Goal: Task Accomplishment & Management: Manage account settings

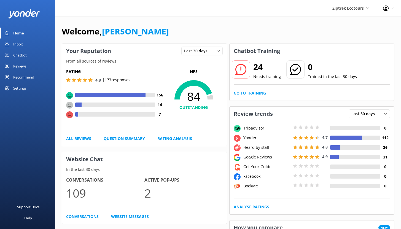
click at [26, 56] on div "Chatbot" at bounding box center [19, 55] width 13 height 11
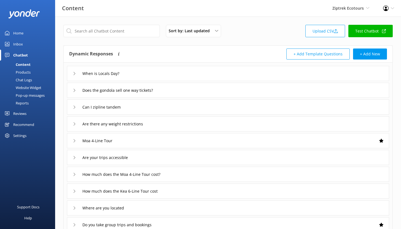
click at [25, 102] on div "Reports" at bounding box center [15, 103] width 25 height 8
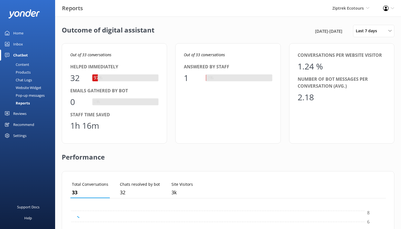
scroll to position [51, 311]
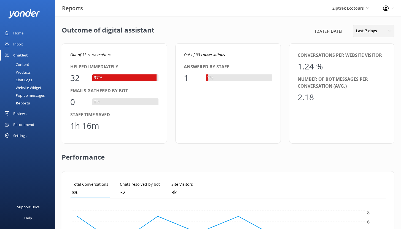
click at [378, 31] on span "Last 7 days" at bounding box center [367, 31] width 25 height 6
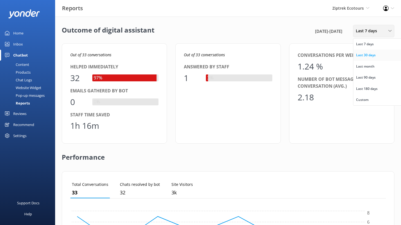
click at [381, 54] on link "Last 30 days" at bounding box center [377, 55] width 49 height 11
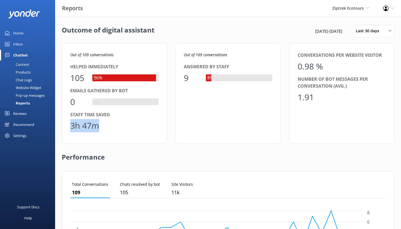
drag, startPoint x: 102, startPoint y: 124, endPoint x: 70, endPoint y: 126, distance: 32.2
click at [70, 126] on div "Out of 109 conversations Helped immediately 105 96% Emails gathered by bot 0 0%…" at bounding box center [114, 93] width 105 height 100
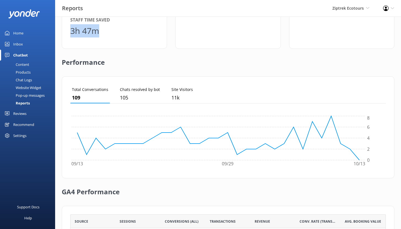
scroll to position [155, 0]
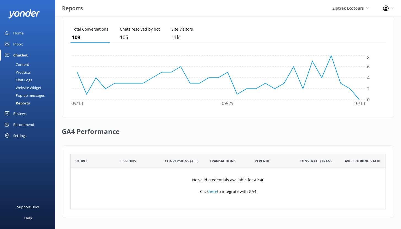
click at [25, 113] on div "Reviews" at bounding box center [19, 113] width 13 height 11
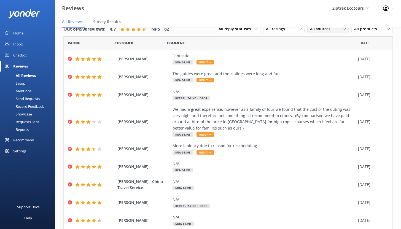
click at [317, 31] on span "All sources" at bounding box center [322, 29] width 24 height 6
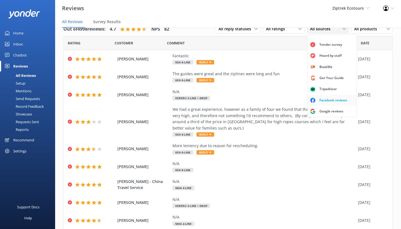
scroll to position [12, 0]
click at [321, 109] on div "Google reviews" at bounding box center [331, 111] width 32 height 6
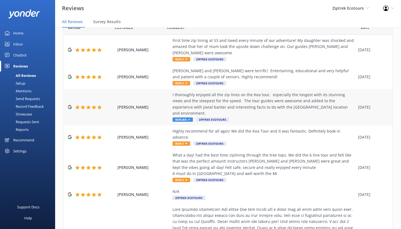
scroll to position [0, 0]
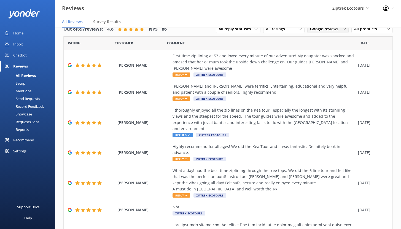
click at [327, 31] on span "Google reviews" at bounding box center [326, 29] width 32 height 6
click at [259, 67] on div "First time zip lining at 53 and loved every minute of our adventure! My daughte…" at bounding box center [263, 62] width 183 height 18
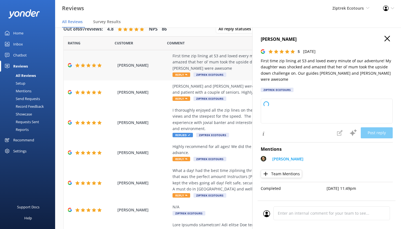
type textarea "Kia ora, Thank you so much for sharing your experience with us! We’re so happy …"
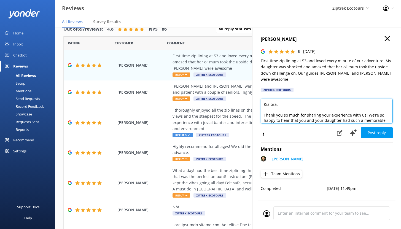
drag, startPoint x: 308, startPoint y: 112, endPoint x: 259, endPoint y: 91, distance: 52.8
click at [259, 91] on div "[PERSON_NAME] 5 [DATE] First time zip lining at 53 and loved every minute of ou…" at bounding box center [326, 142] width 149 height 229
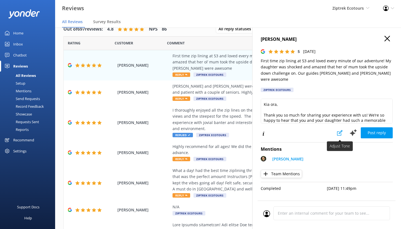
click at [340, 130] on icon at bounding box center [340, 133] width 6 height 6
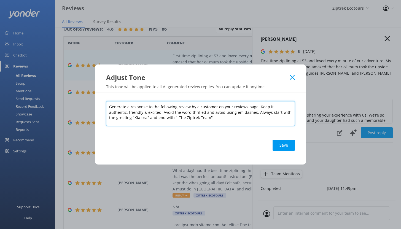
click at [256, 107] on textarea "Generate a response to the following review by a customer on your reviews page.…" at bounding box center [200, 113] width 189 height 25
drag, startPoint x: 256, startPoint y: 107, endPoint x: 284, endPoint y: 116, distance: 28.6
click at [284, 116] on textarea "Generate a response to the following review by a customer on your reviews page.…" at bounding box center [200, 113] width 189 height 25
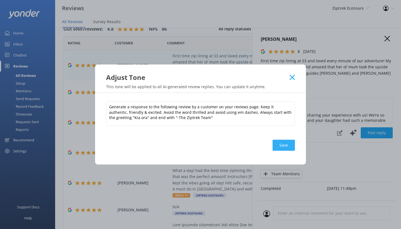
click at [283, 144] on button "Save" at bounding box center [283, 145] width 22 height 11
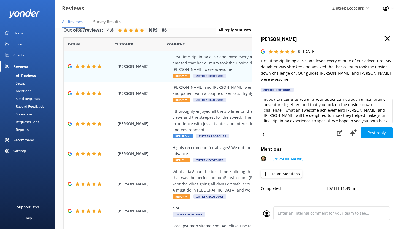
scroll to position [21, 0]
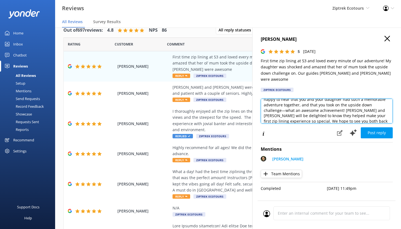
drag, startPoint x: 344, startPoint y: 104, endPoint x: 373, endPoint y: 105, distance: 29.2
click at [373, 105] on textarea "Kia ora, Thank you so much for sharing your experience with us! We’re so happy …" at bounding box center [326, 111] width 132 height 25
click at [331, 104] on textarea "Kia ora, Thank you so much for sharing your experience with us! We’re so happy …" at bounding box center [326, 111] width 132 height 25
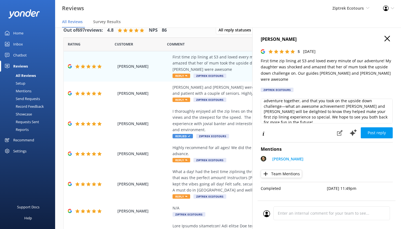
click at [386, 40] on icon "button" at bounding box center [387, 39] width 6 height 6
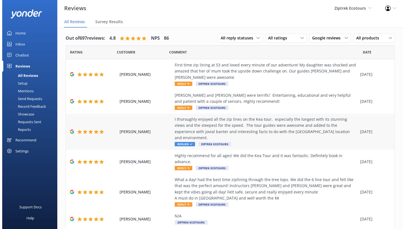
scroll to position [0, 0]
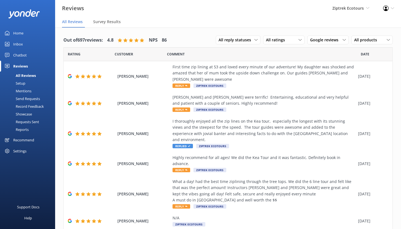
click at [26, 91] on div "Mentions" at bounding box center [17, 91] width 28 height 8
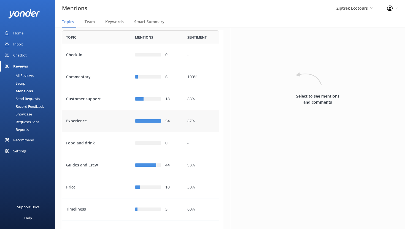
scroll to position [32, 0]
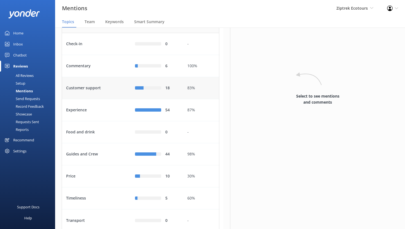
click at [103, 99] on div "Customer support" at bounding box center [96, 88] width 69 height 22
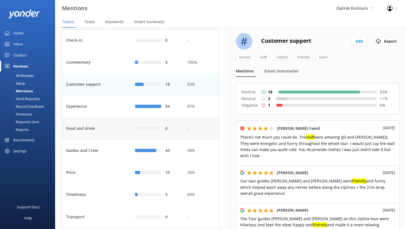
scroll to position [36, 0]
click at [108, 117] on div "Experience" at bounding box center [96, 106] width 69 height 22
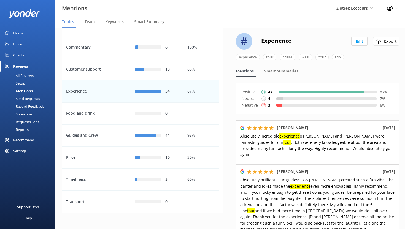
scroll to position [51, 0]
click at [111, 146] on div "Guides and Crew" at bounding box center [96, 135] width 69 height 22
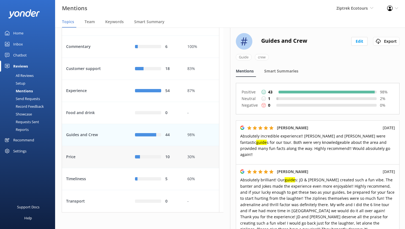
scroll to position [60, 0]
click at [110, 164] on div "Price" at bounding box center [96, 157] width 69 height 22
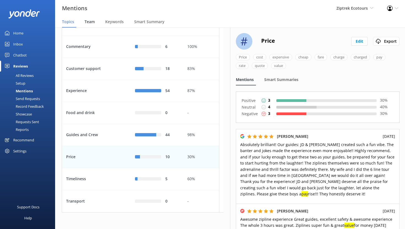
click at [92, 24] on span "Team" at bounding box center [90, 22] width 10 height 6
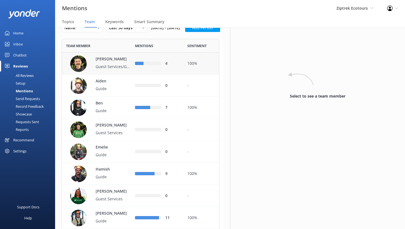
scroll to position [19, 0]
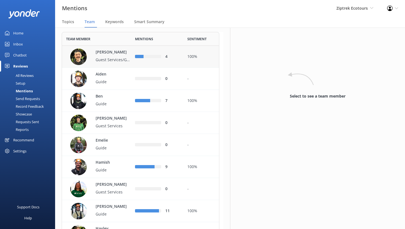
click at [120, 55] on p "[PERSON_NAME]" at bounding box center [114, 52] width 36 height 6
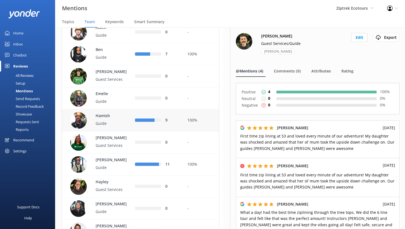
scroll to position [66, 0]
click at [120, 119] on p "Hamish" at bounding box center [114, 116] width 36 height 6
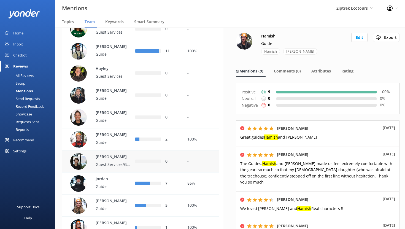
scroll to position [204, 0]
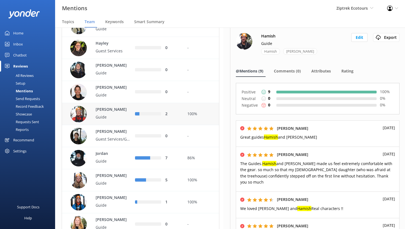
click at [120, 120] on p "Guide" at bounding box center [114, 117] width 36 height 6
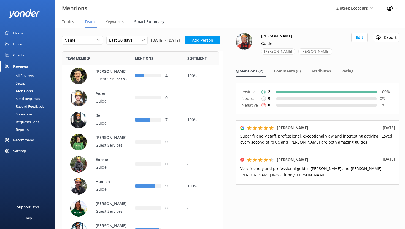
click at [148, 21] on span "Smart Summary" at bounding box center [149, 22] width 30 height 6
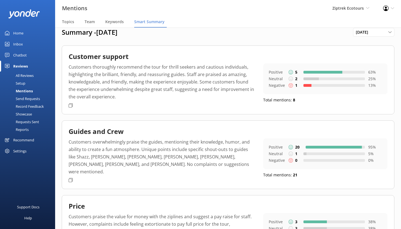
scroll to position [9, 0]
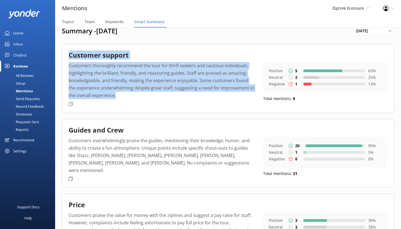
drag, startPoint x: 111, startPoint y: 96, endPoint x: 66, endPoint y: 58, distance: 58.0
click at [66, 58] on div "Customer support Customers thoroughly recommend the tour for thrill seekers and…" at bounding box center [228, 78] width 332 height 69
click at [125, 84] on p "Customers thoroughly recommend the tour for thrill seekers and cautious individ…" at bounding box center [162, 80] width 186 height 37
drag, startPoint x: 110, startPoint y: 98, endPoint x: 65, endPoint y: 73, distance: 51.5
click at [65, 68] on div "Customer support Customers thoroughly recommend the tour for thrill seekers and…" at bounding box center [228, 78] width 332 height 69
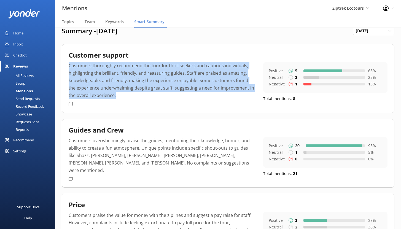
click at [125, 100] on div "Customers thoroughly recommend the tour for thrill seekers and cautious individ…" at bounding box center [228, 82] width 319 height 40
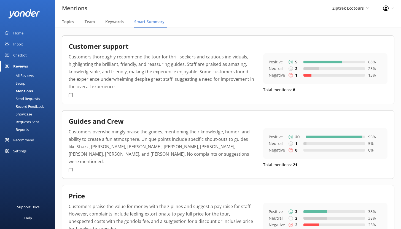
scroll to position [18, 0]
click at [89, 23] on span "Team" at bounding box center [90, 22] width 10 height 6
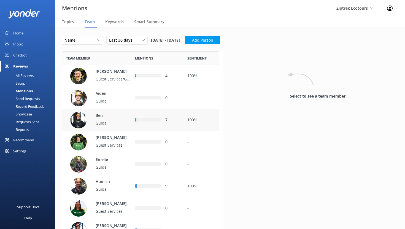
scroll to position [583, 153]
click at [115, 24] on span "Keywords" at bounding box center [114, 22] width 18 height 6
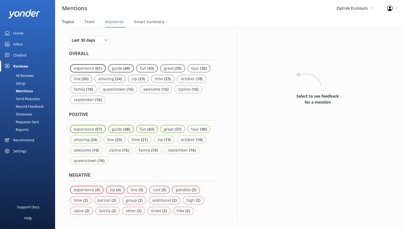
click at [65, 22] on span "Topics" at bounding box center [68, 22] width 12 height 6
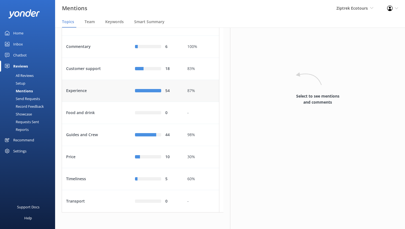
scroll to position [71, 0]
click at [91, 21] on span "Team" at bounding box center [90, 22] width 10 height 6
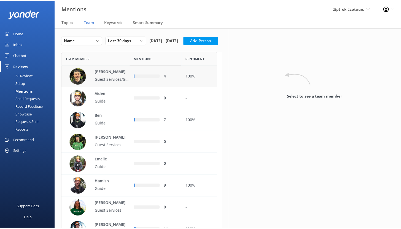
scroll to position [583, 153]
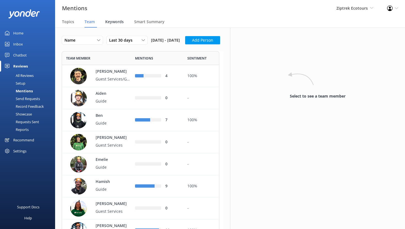
click at [116, 21] on span "Keywords" at bounding box center [114, 22] width 18 height 6
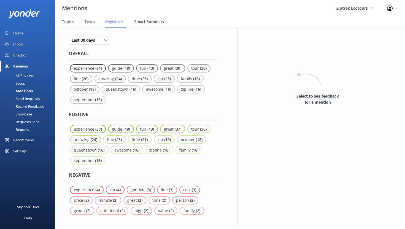
click at [146, 22] on span "Smart Summary" at bounding box center [149, 22] width 30 height 6
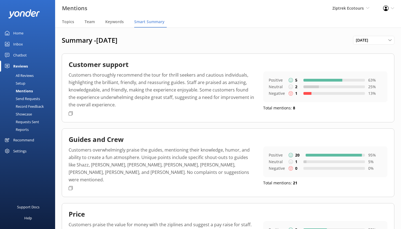
click at [27, 139] on div "Recommend" at bounding box center [23, 139] width 21 height 11
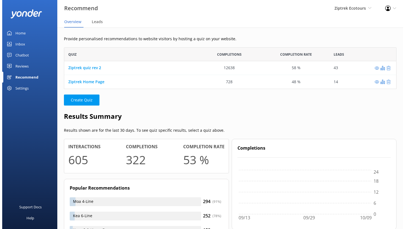
scroll to position [4, 4]
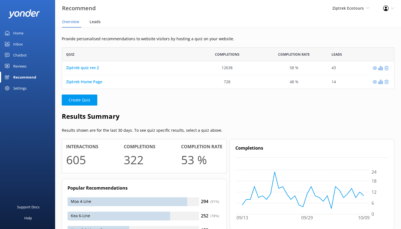
click at [97, 22] on span "Leads" at bounding box center [94, 22] width 11 height 6
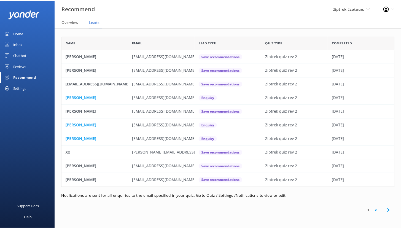
scroll to position [148, 332]
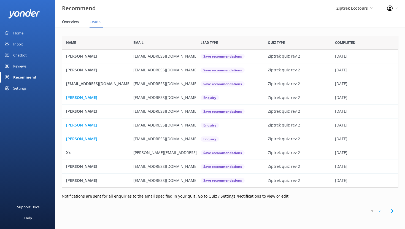
click at [72, 22] on span "Overview" at bounding box center [70, 22] width 17 height 6
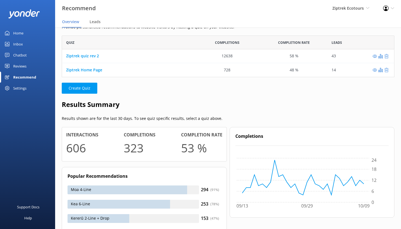
scroll to position [40, 0]
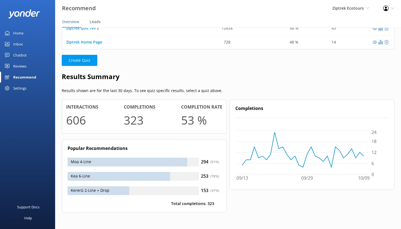
click at [23, 66] on div "Reviews" at bounding box center [19, 66] width 13 height 11
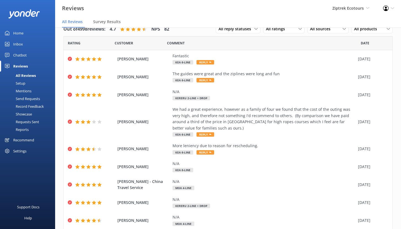
click at [21, 82] on div "Setup" at bounding box center [14, 83] width 22 height 8
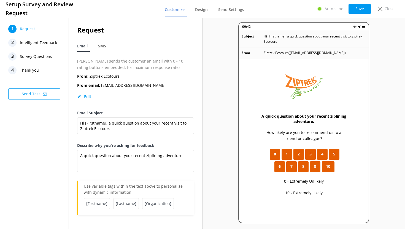
click at [36, 44] on span "Intelligent Feedback" at bounding box center [38, 43] width 37 height 8
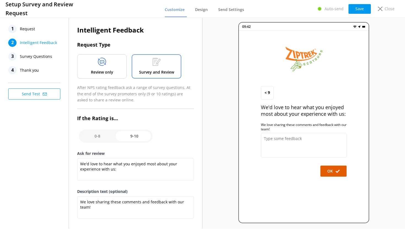
click at [109, 68] on div "Review only" at bounding box center [102, 66] width 50 height 24
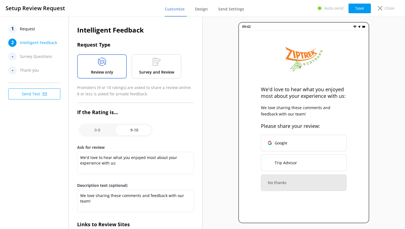
click at [101, 131] on input "checkbox" at bounding box center [116, 129] width 74 height 13
checkbox input "false"
type textarea "What could have made your experience with us more enjoyable?"
type textarea "Your feedback is important to help us improve"
